Goal: Task Accomplishment & Management: Manage account settings

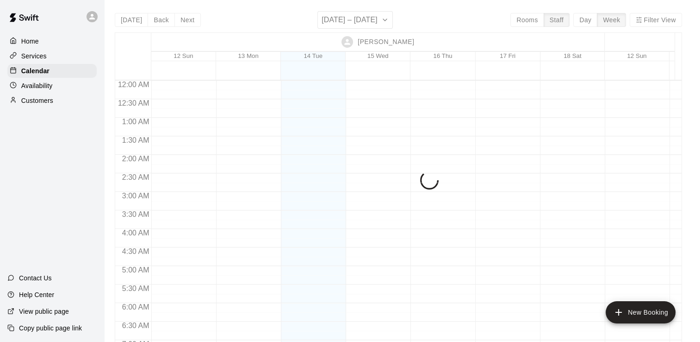
scroll to position [523, 0]
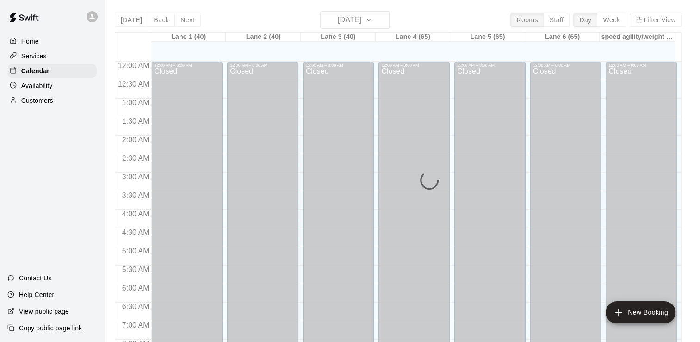
scroll to position [569, 0]
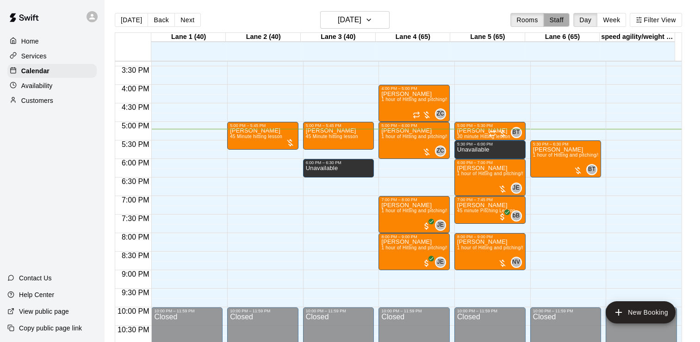
click at [559, 18] on button "Staff" at bounding box center [557, 20] width 26 height 14
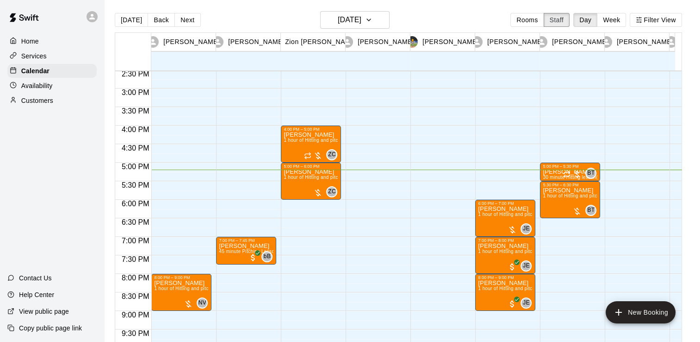
scroll to position [538, 0]
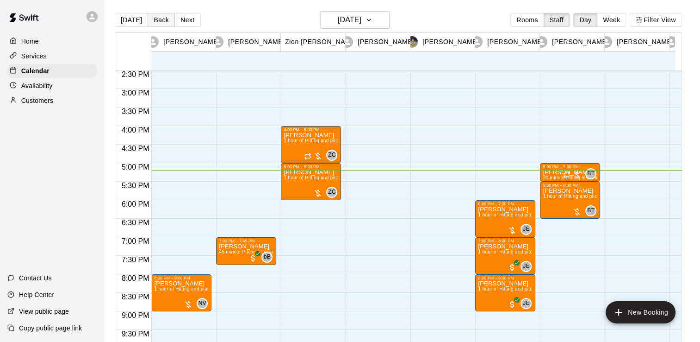
click at [156, 19] on button "Back" at bounding box center [161, 20] width 27 height 14
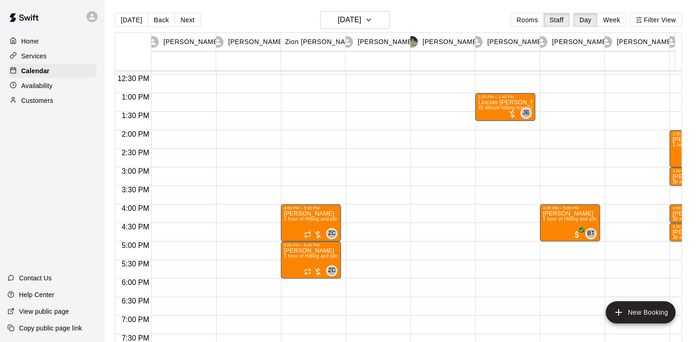
scroll to position [459, 0]
click at [357, 23] on h6 "Monday Oct 13" at bounding box center [350, 19] width 24 height 13
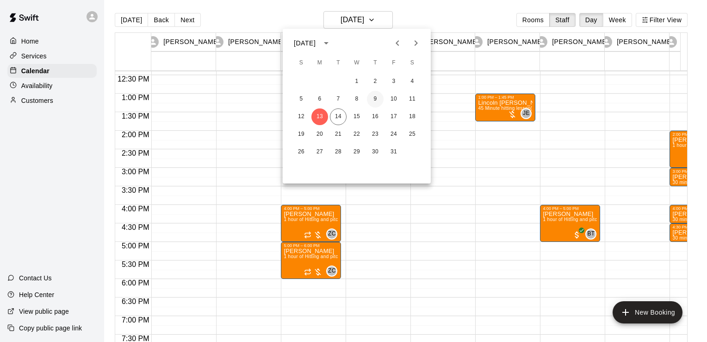
click at [376, 102] on button "9" at bounding box center [375, 99] width 17 height 17
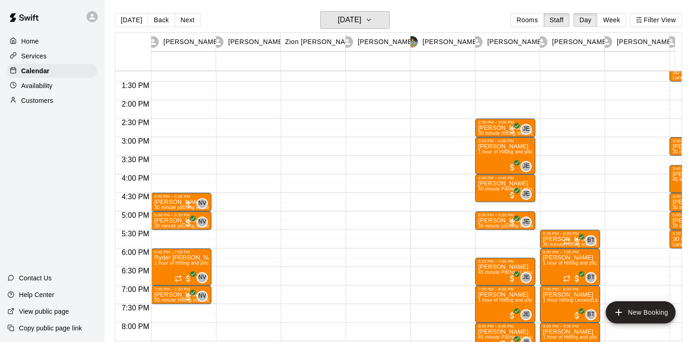
scroll to position [489, 0]
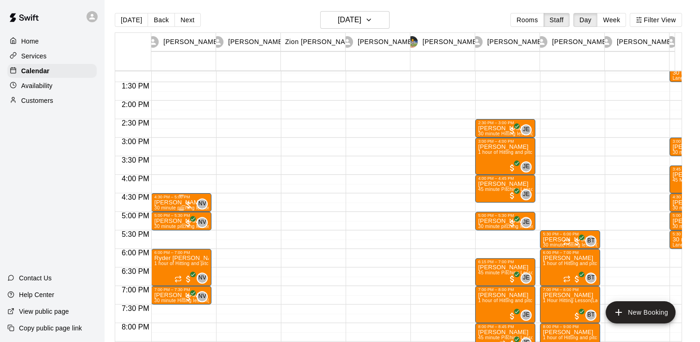
click at [184, 202] on div at bounding box center [188, 204] width 9 height 9
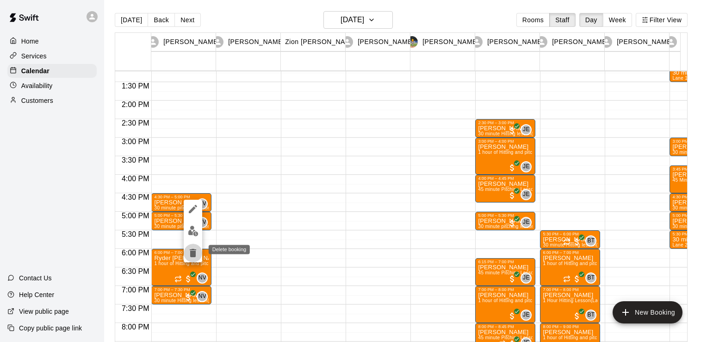
click at [194, 250] on icon "delete" at bounding box center [193, 253] width 6 height 8
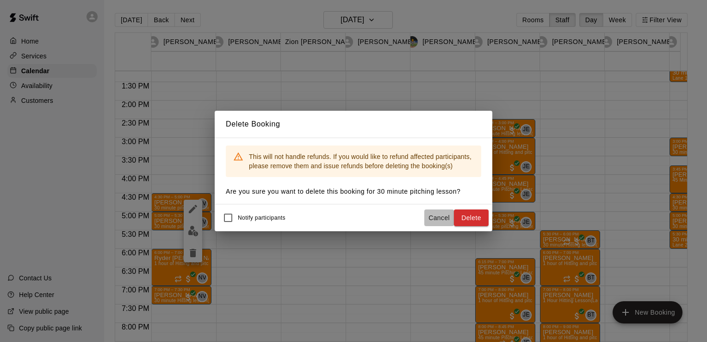
click at [435, 218] on button "Cancel" at bounding box center [439, 217] width 30 height 17
